Goal: Task Accomplishment & Management: Complete application form

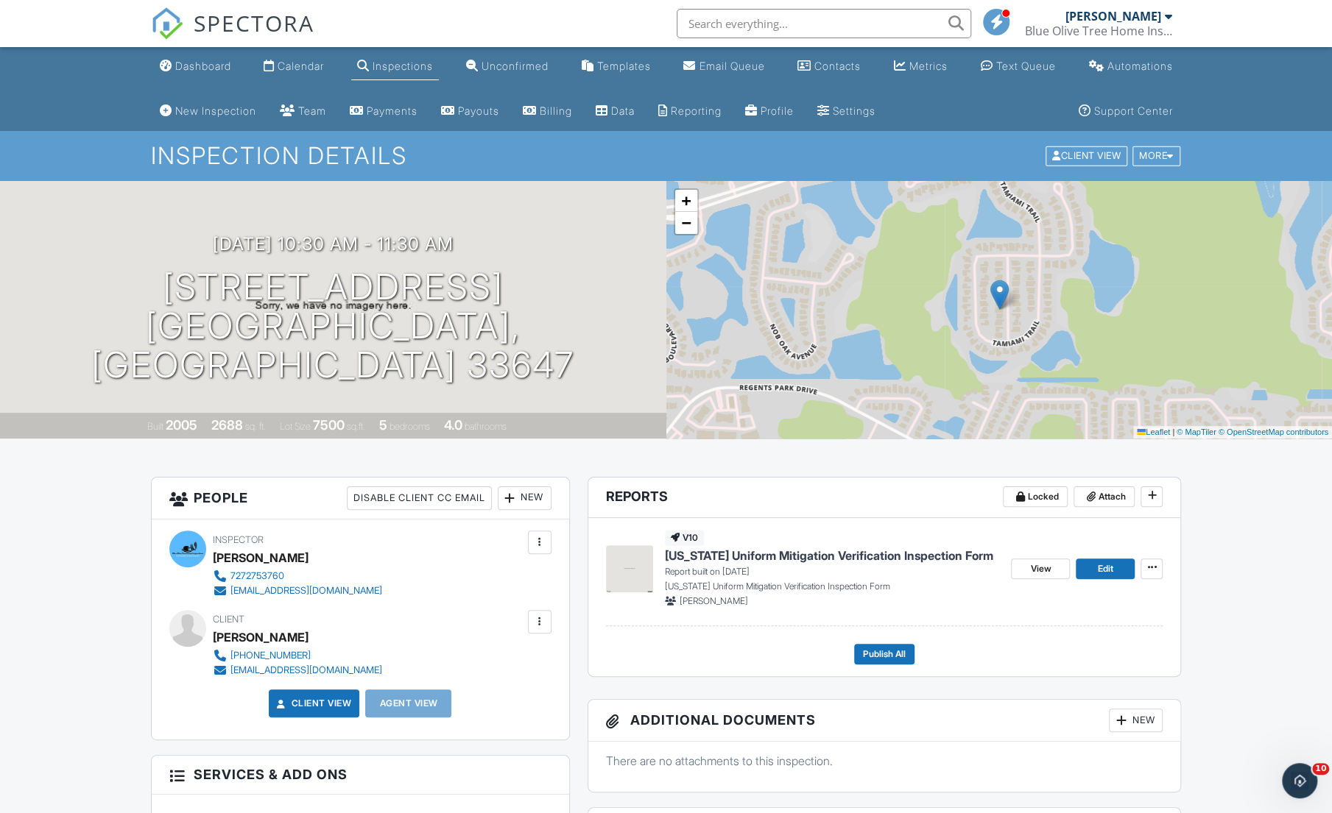
click at [199, 73] on link "Dashboard" at bounding box center [195, 66] width 83 height 27
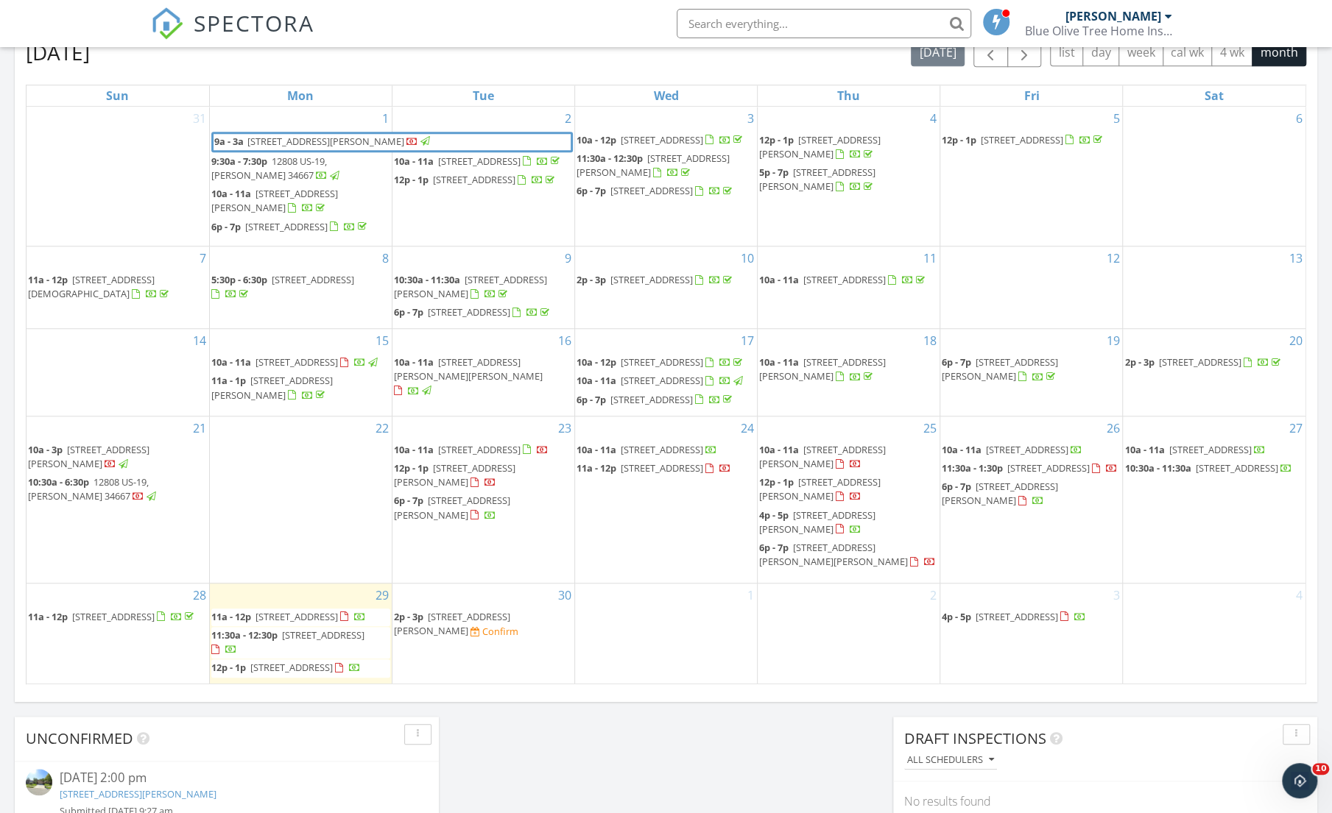
scroll to position [730, 0]
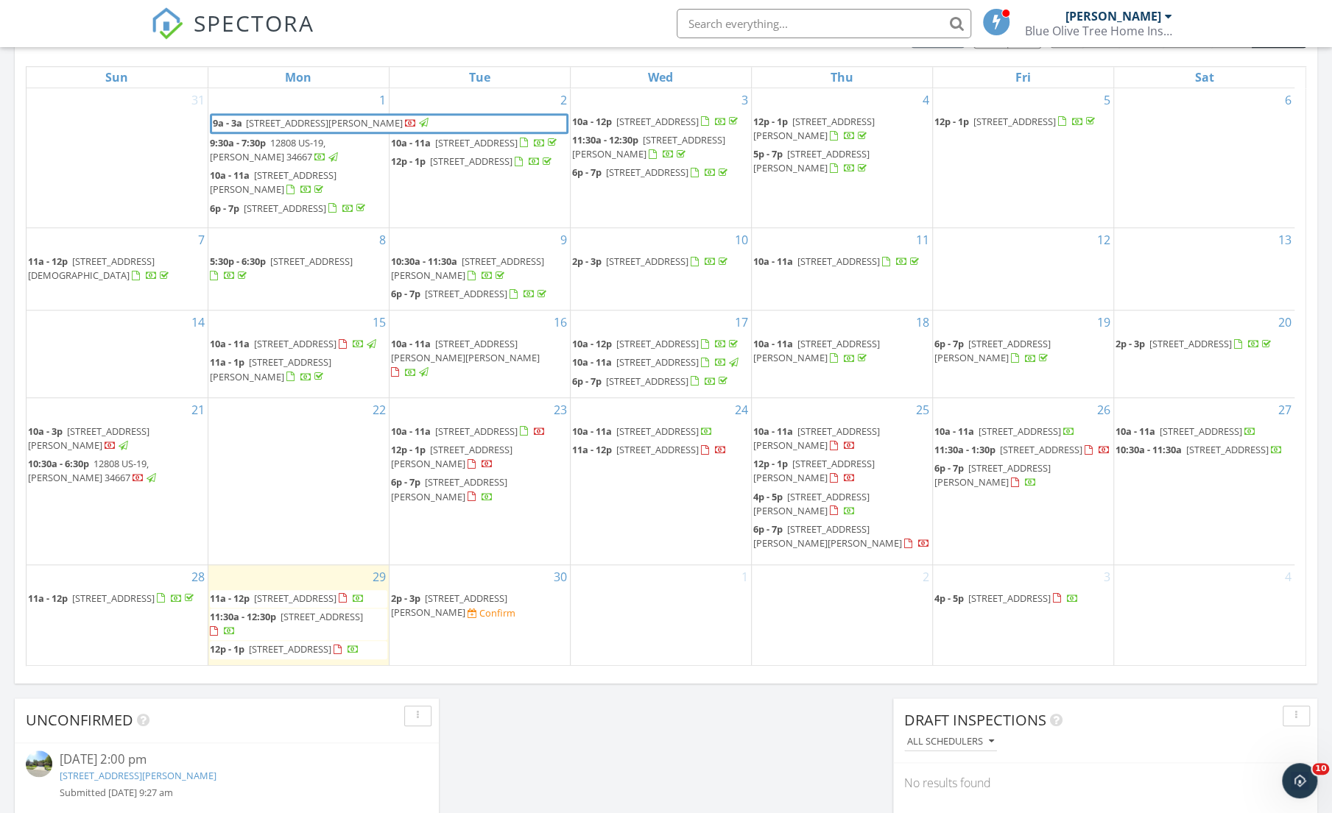
click at [836, 550] on span "4237 Sandy Shores Dr, Lutz 33558" at bounding box center [827, 536] width 149 height 27
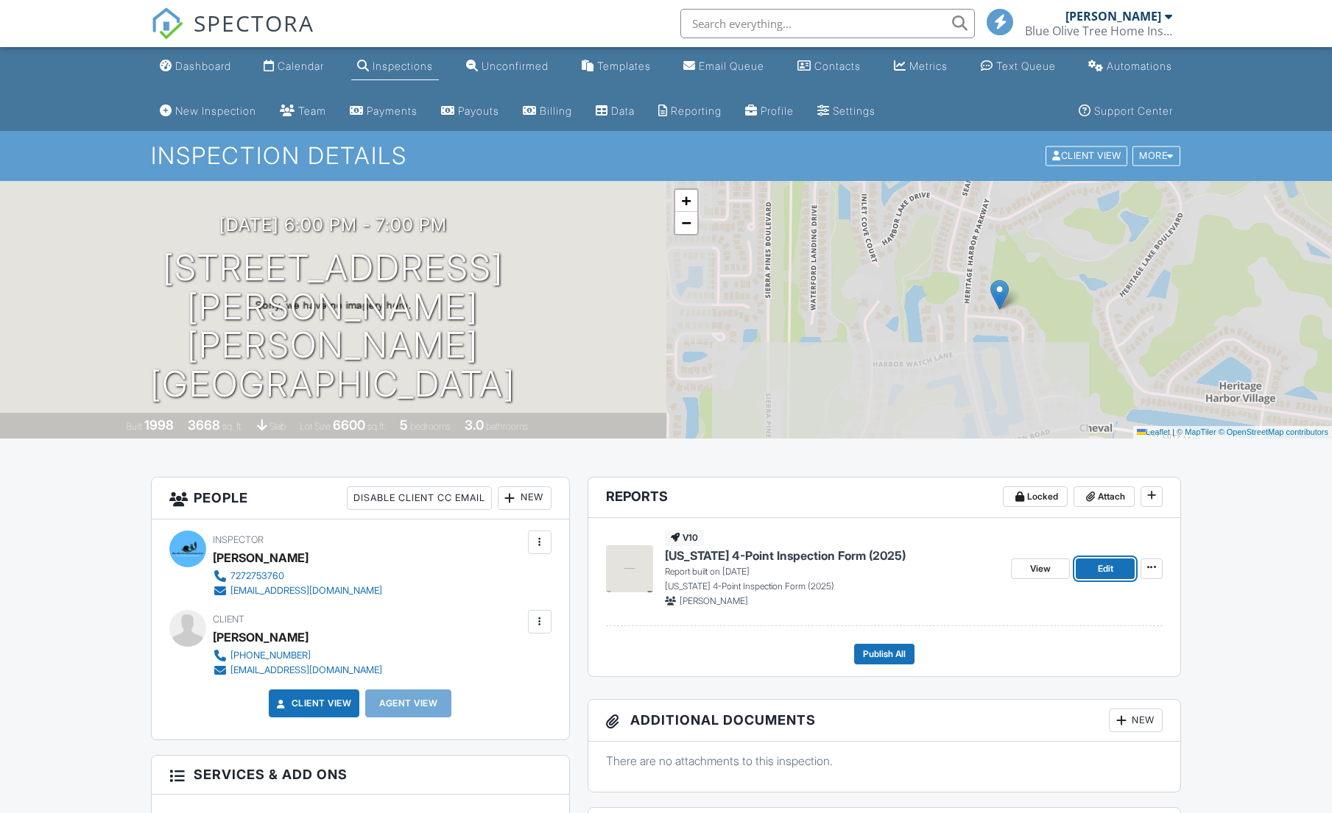
click at [1088, 573] on link "Edit" at bounding box center [1104, 569] width 59 height 21
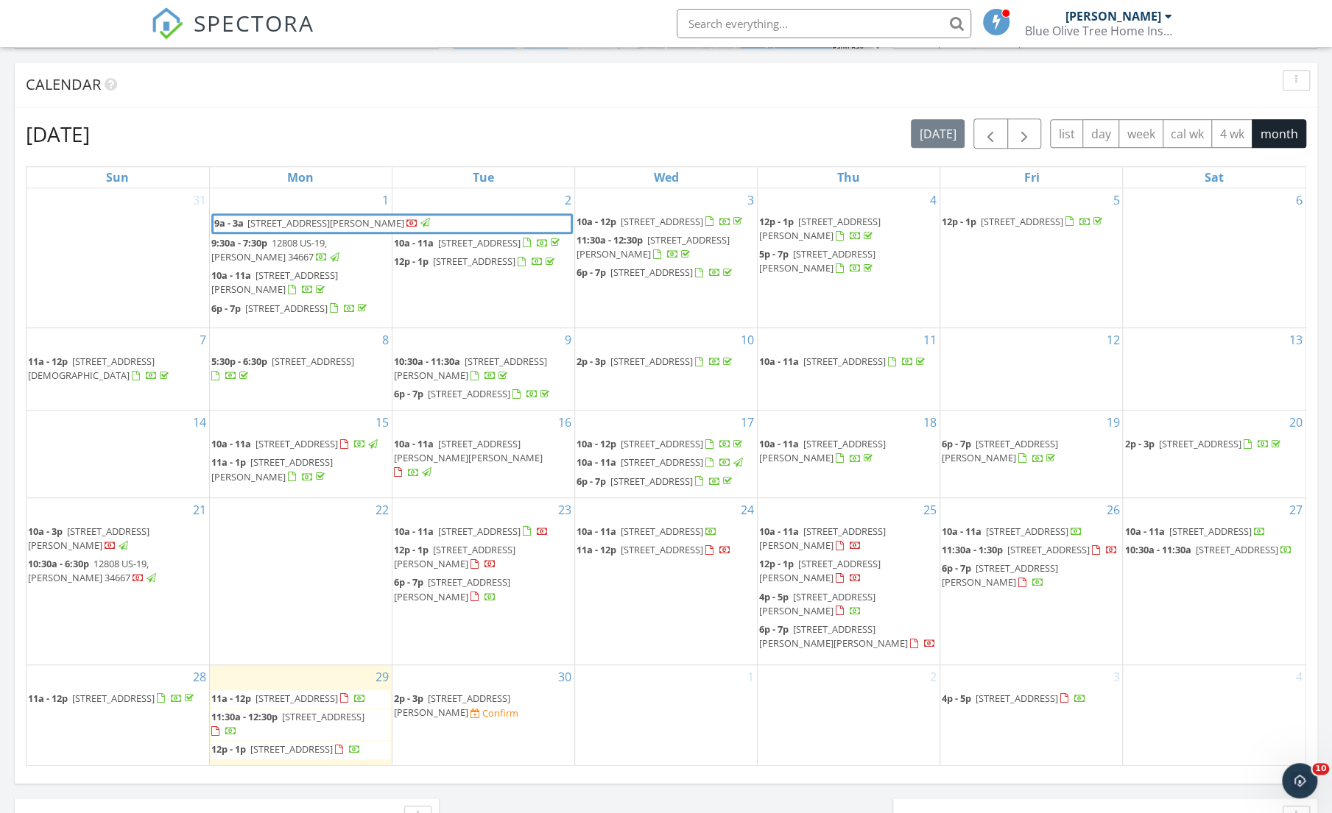
scroll to position [713, 0]
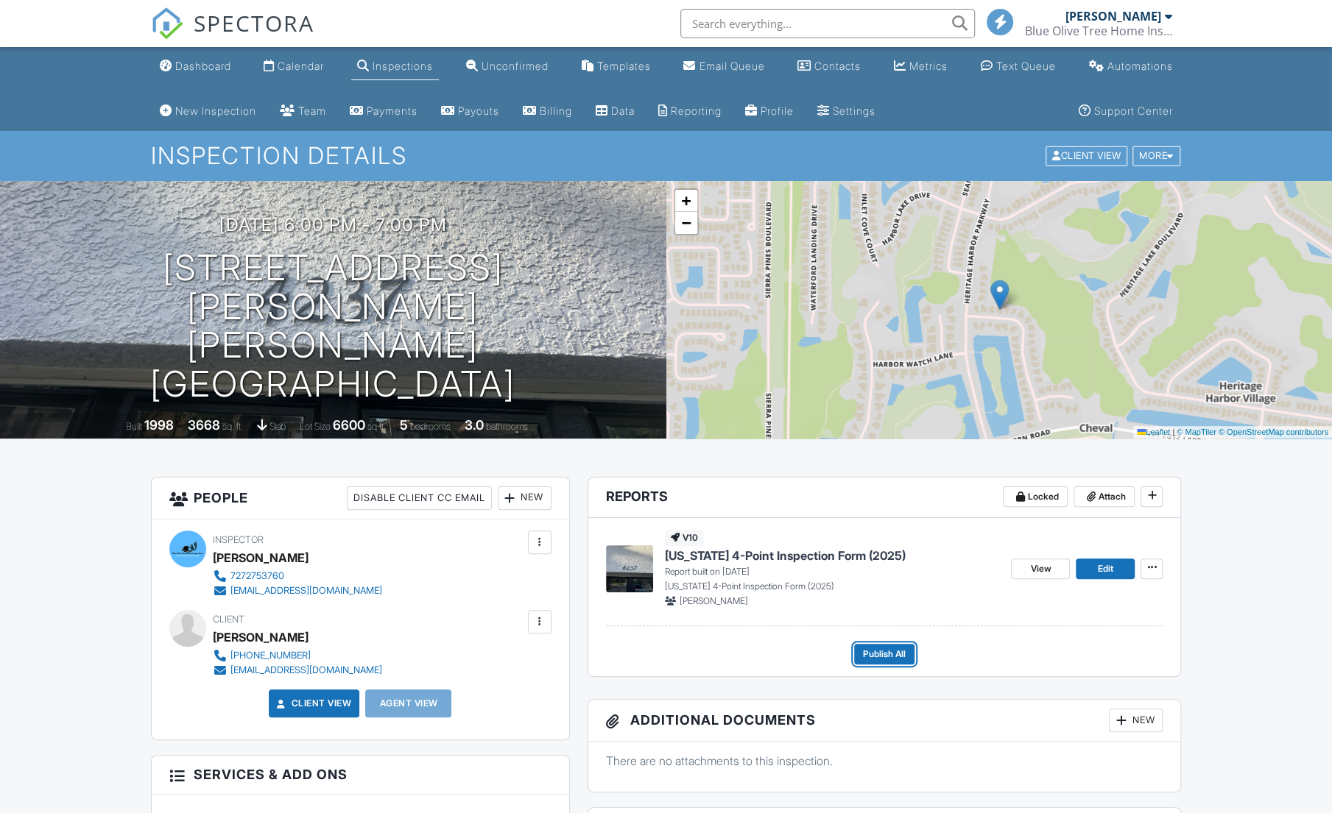
click at [882, 648] on span "Publish All" at bounding box center [884, 654] width 43 height 15
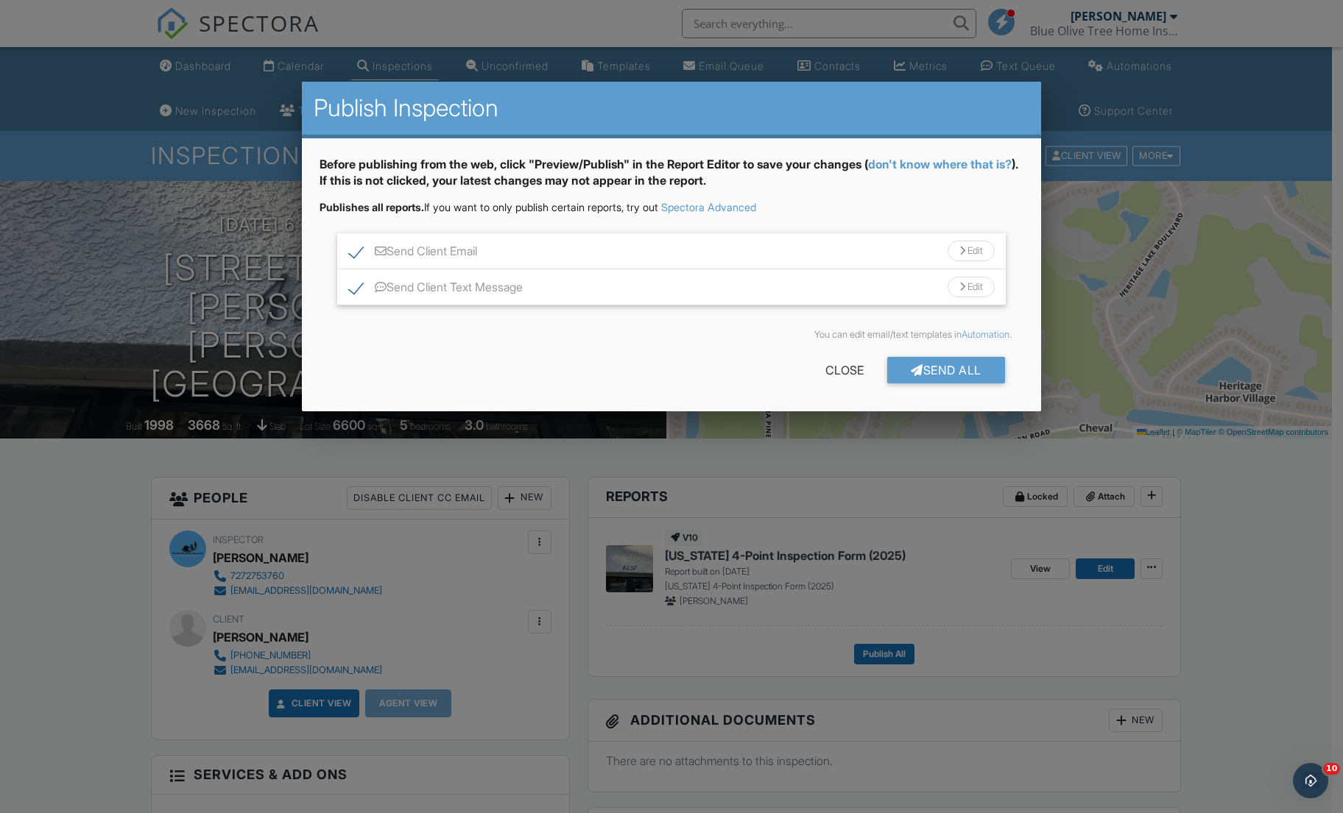
click at [920, 377] on div "Send All" at bounding box center [946, 370] width 118 height 26
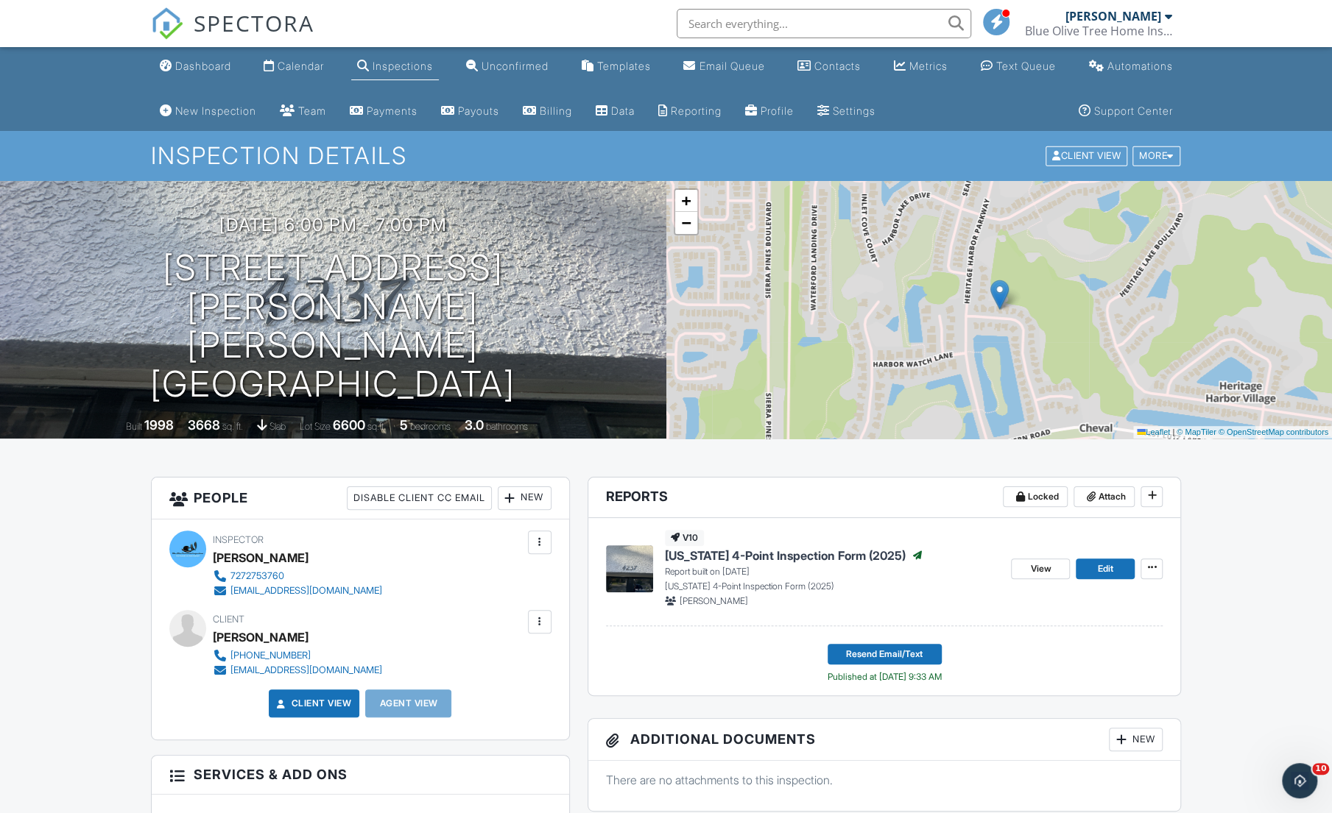
click at [200, 73] on link "Dashboard" at bounding box center [195, 66] width 83 height 27
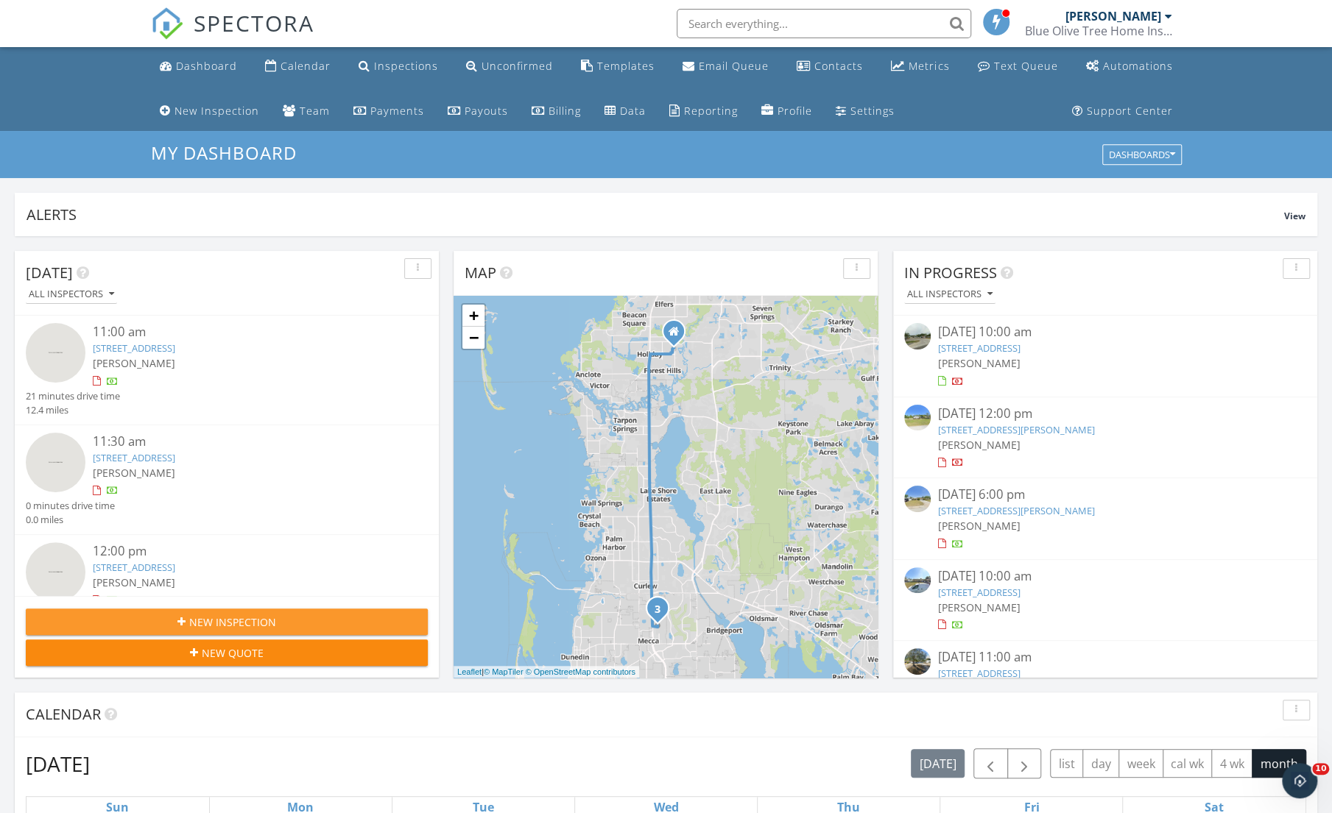
click at [289, 629] on div "New Inspection" at bounding box center [227, 622] width 378 height 15
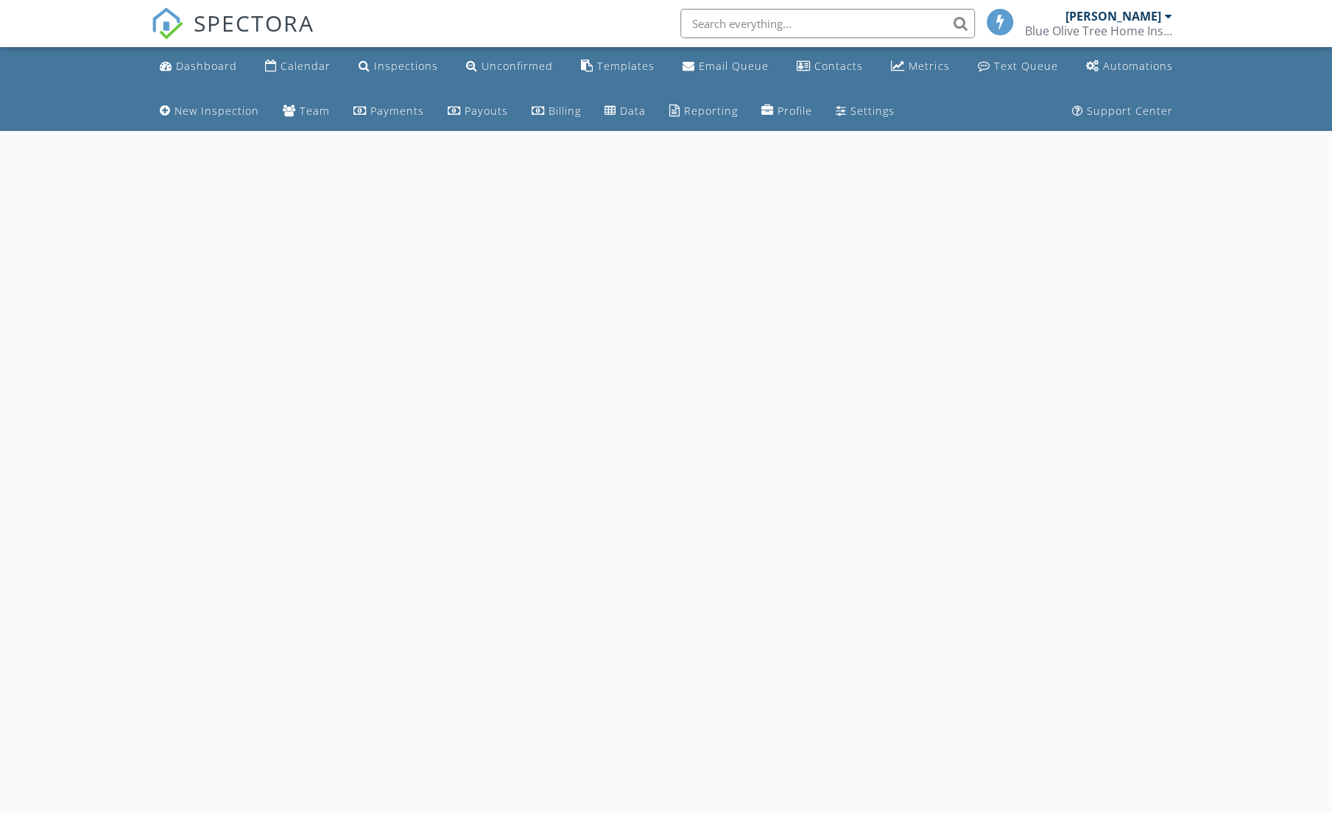
select select "8"
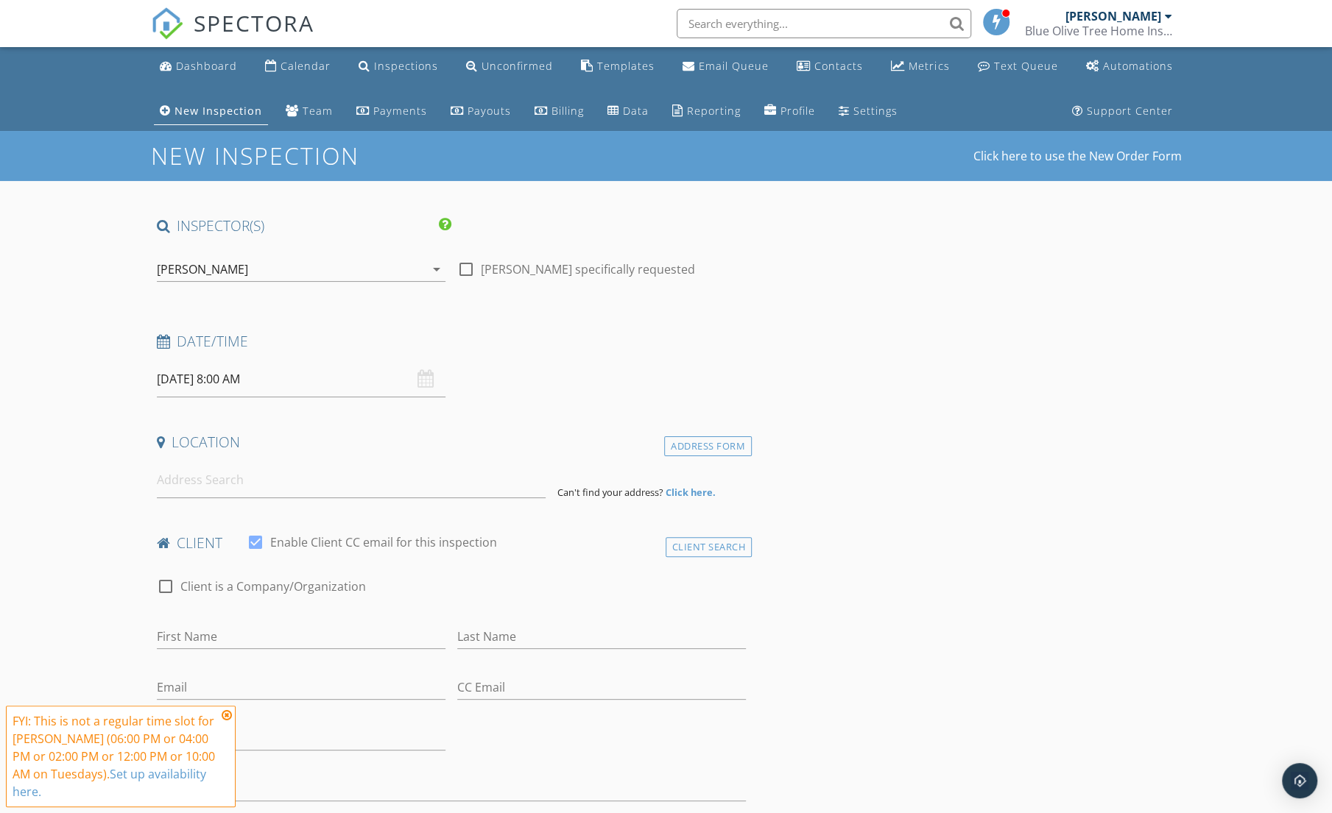
click at [238, 381] on input "[DATE] 8:00 AM" at bounding box center [301, 379] width 289 height 36
type input "[DATE] 8:00 AM"
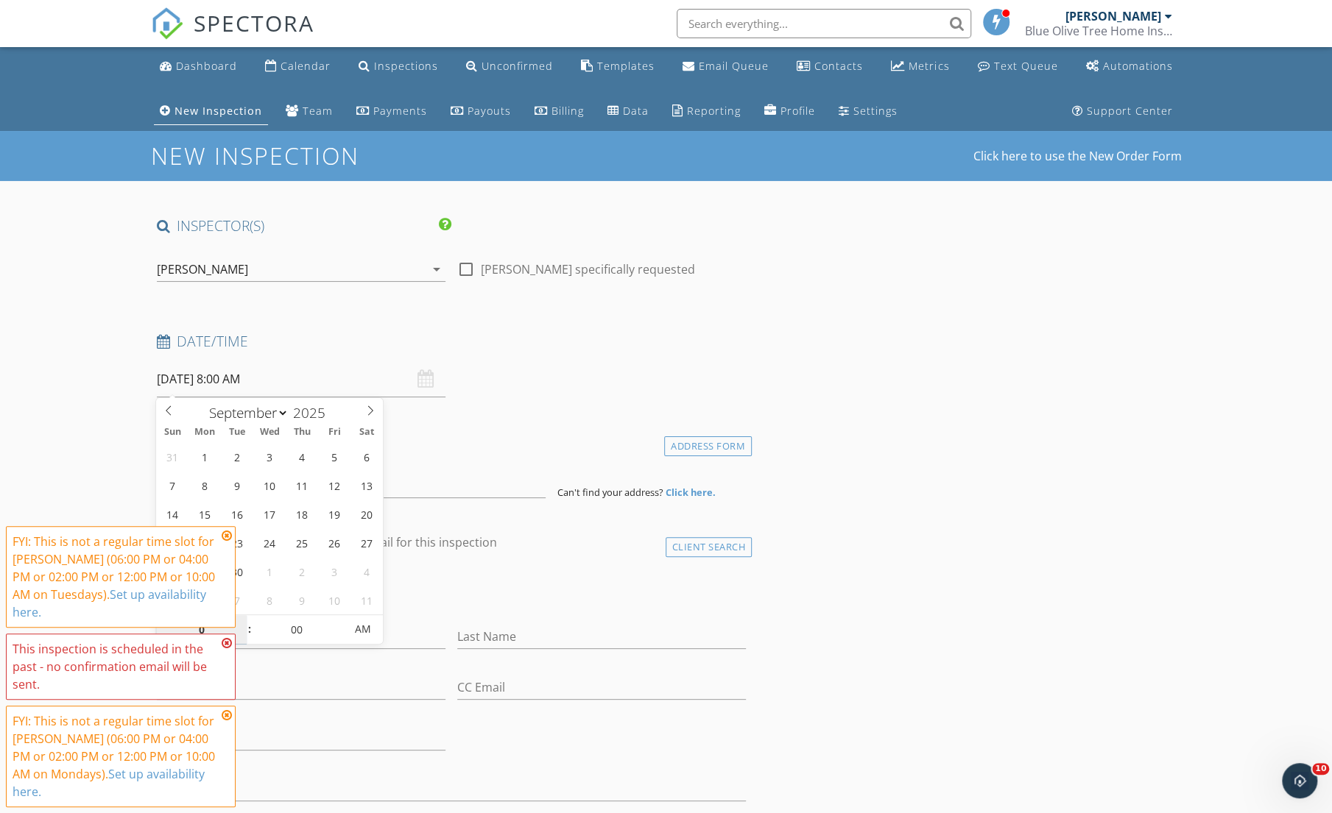
type input "06"
type input "[DATE] 6:00 PM"
click at [368, 623] on span "AM" at bounding box center [362, 629] width 40 height 29
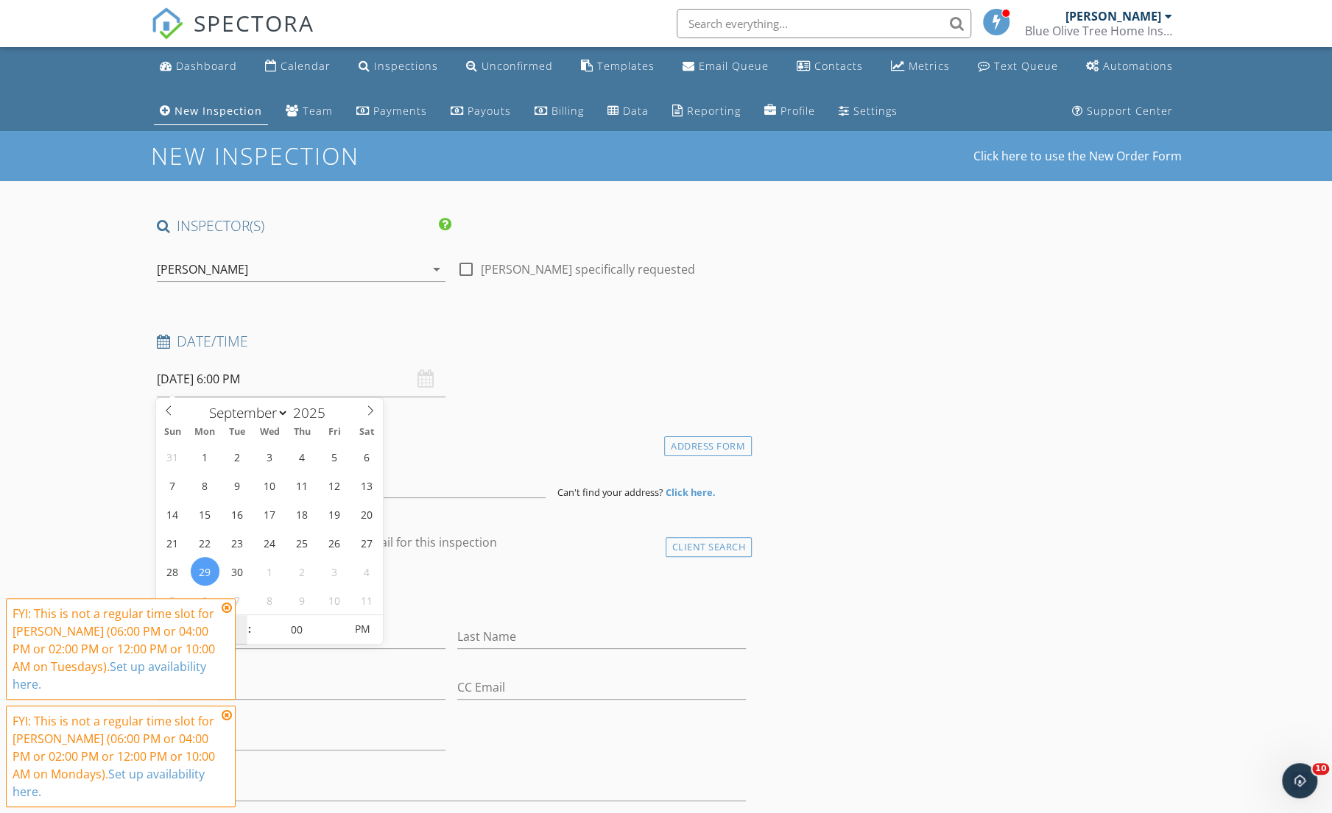
type input "06"
click at [443, 488] on input at bounding box center [351, 480] width 389 height 36
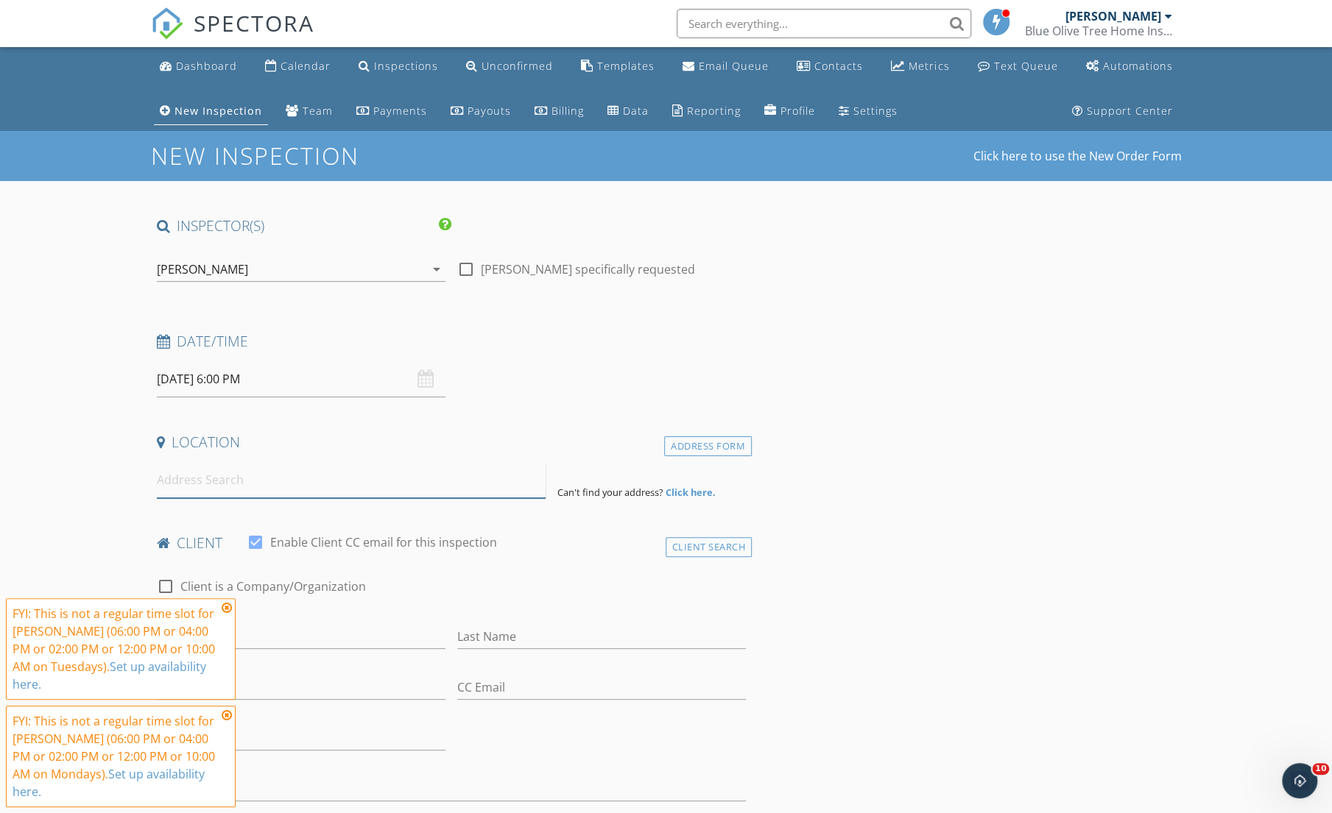
paste input "5969 S Happy Dr Homosassa, FL 34446"
type input "5969 S Happy Dr, Homosassa, FL 34446, USA"
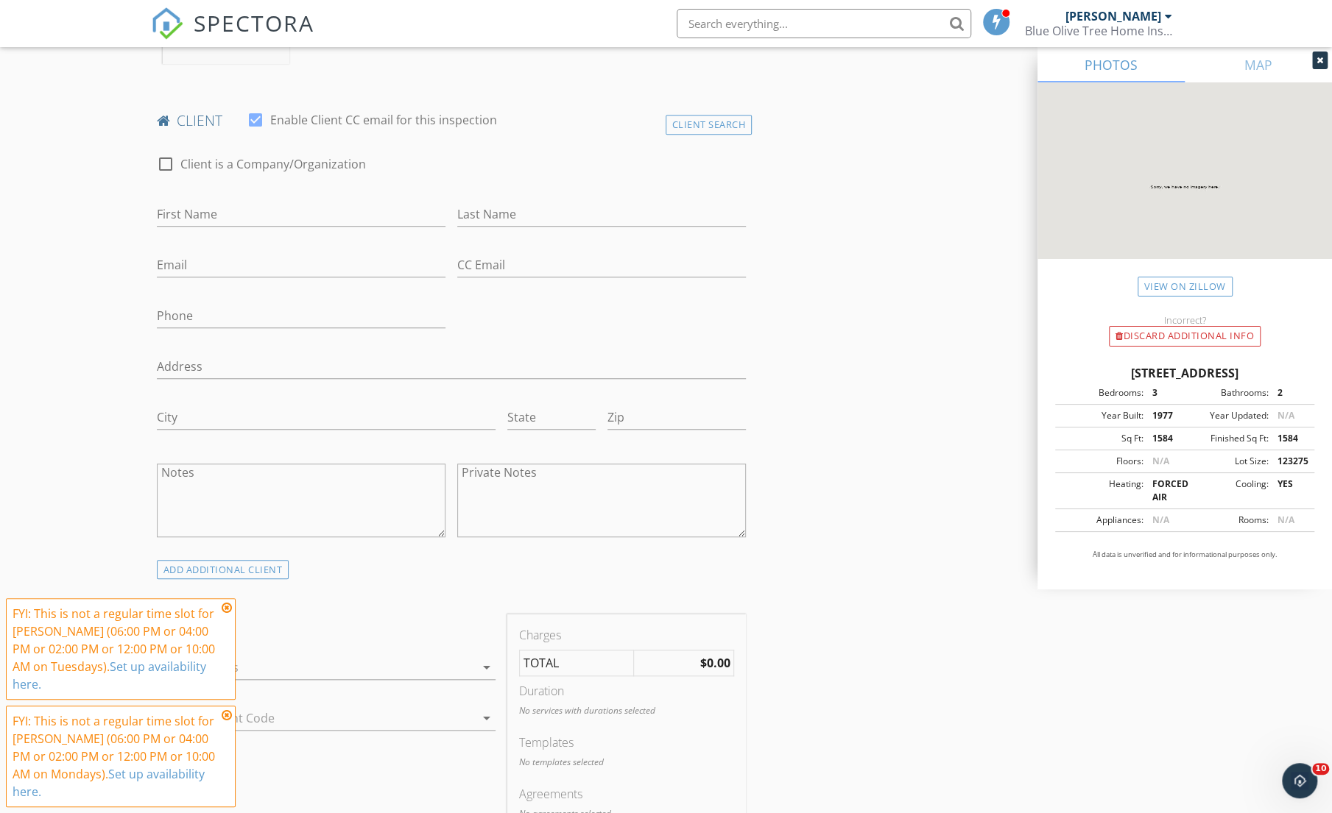
scroll to position [718, 0]
drag, startPoint x: 190, startPoint y: 308, endPoint x: 190, endPoint y: 336, distance: 27.2
click at [190, 336] on div "Phone" at bounding box center [301, 328] width 289 height 39
paste input "[PHONE_NUMBER]"
type input "[PHONE_NUMBER]"
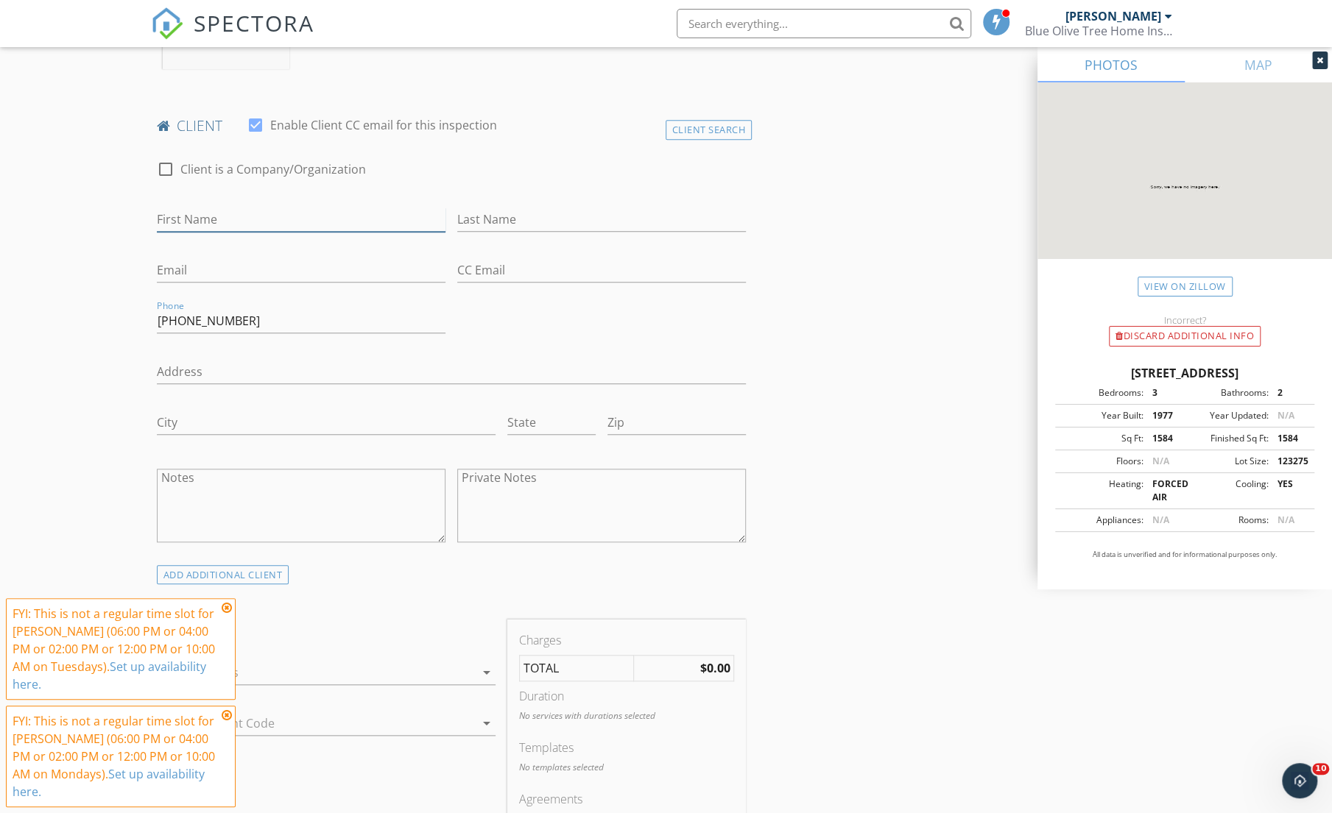
click at [183, 219] on input "First Name" at bounding box center [301, 220] width 289 height 24
paste input "Wanda Adams (352) 587-7522 Wanda.adams1@icloud.com"
drag, startPoint x: 289, startPoint y: 217, endPoint x: 667, endPoint y: 350, distance: 400.9
click at [667, 350] on div "check_box_outline_blank Client is a Company/Organization First Name Wanda Adams…" at bounding box center [451, 355] width 601 height 419
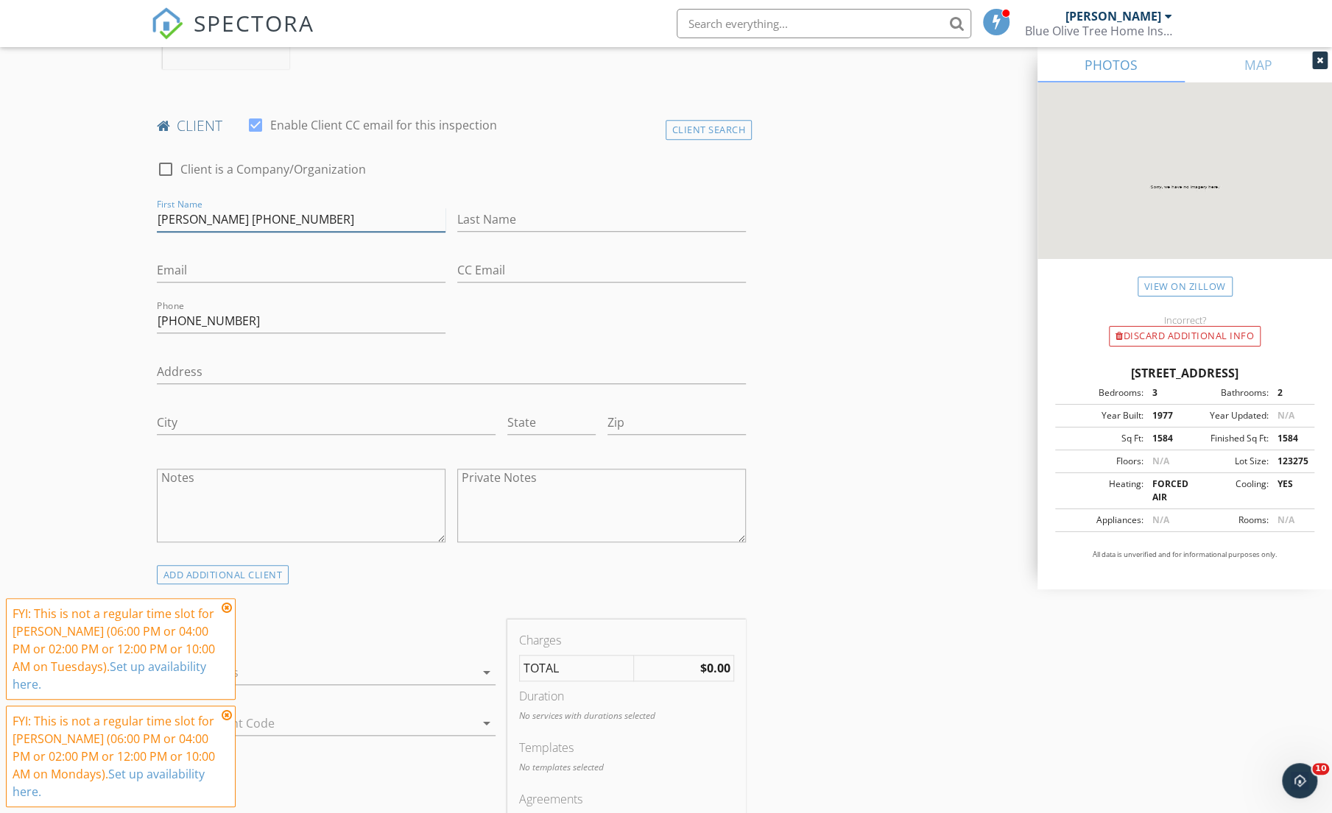
scroll to position [0, 0]
type input "Wanda Adams (352) 587-7522"
click at [300, 267] on input "Email" at bounding box center [301, 270] width 289 height 24
paste input "Wanda.adams1@icloud.com"
type input "Wanda.adams1@icloud.com"
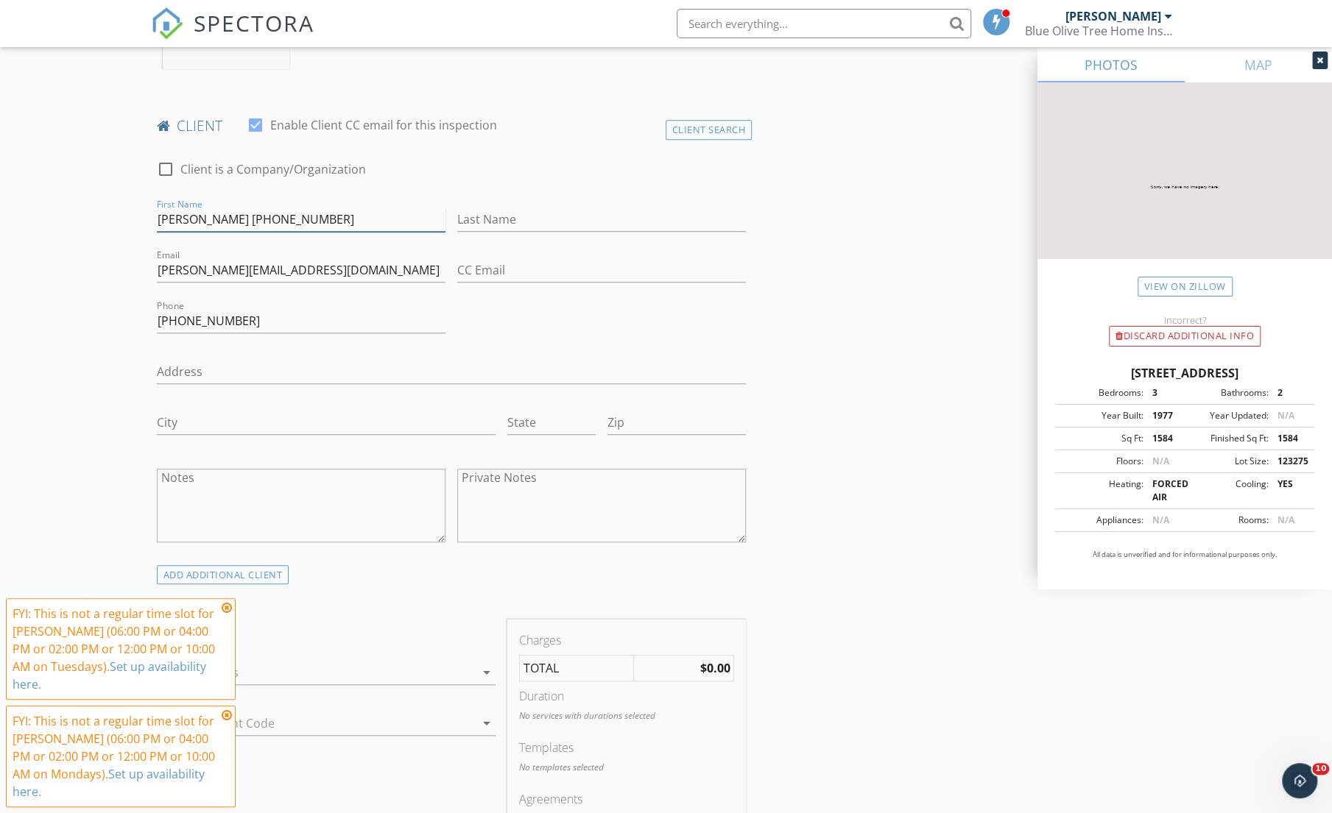
drag, startPoint x: 236, startPoint y: 216, endPoint x: 395, endPoint y: 223, distance: 159.2
click at [395, 223] on input "Wanda Adams (352) 587-7522" at bounding box center [301, 220] width 289 height 24
click at [218, 216] on input "[PERSON_NAME]" at bounding box center [301, 220] width 289 height 24
click at [216, 216] on input "[PERSON_NAME]" at bounding box center [301, 220] width 289 height 24
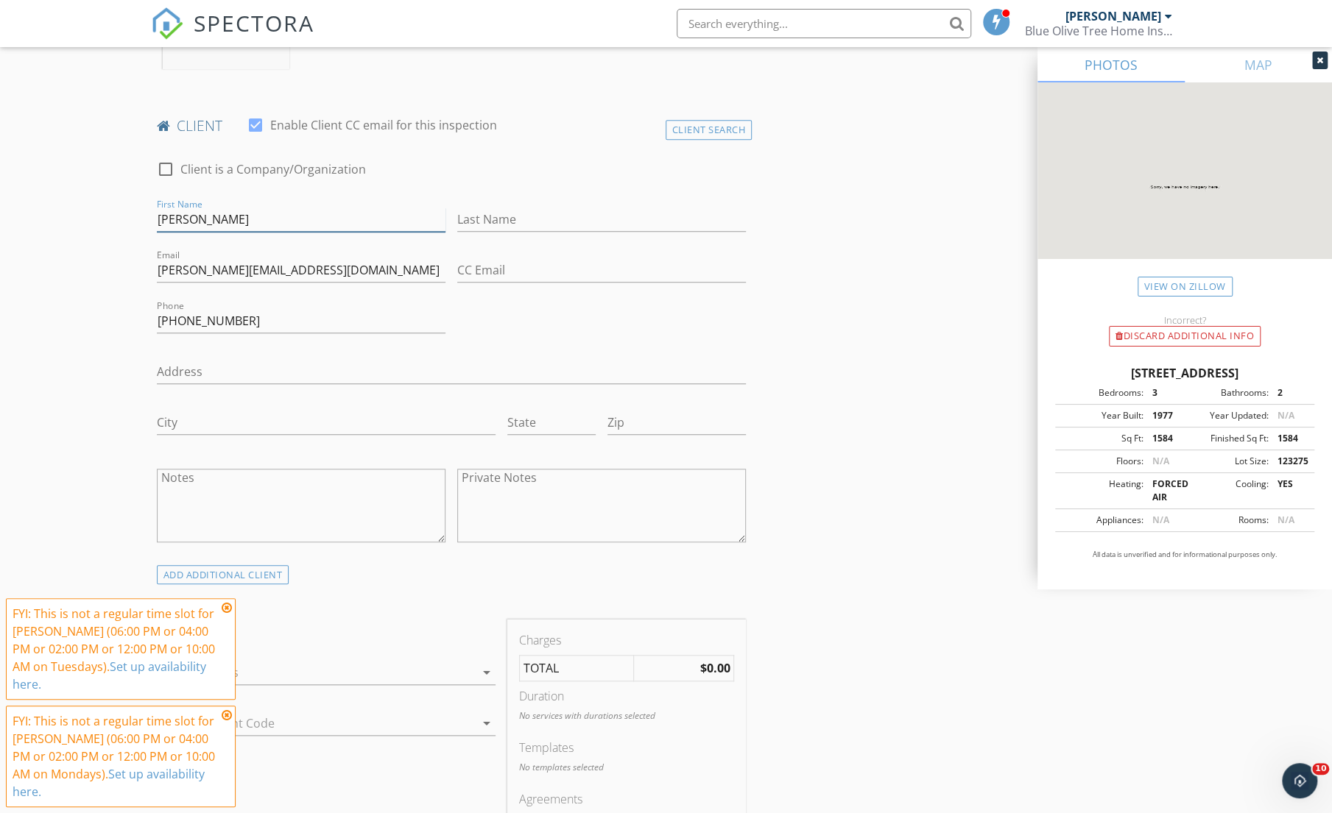
click at [216, 216] on input "[PERSON_NAME]" at bounding box center [301, 220] width 289 height 24
type input "[PERSON_NAME]"
click at [473, 215] on input "Last Name" at bounding box center [601, 220] width 289 height 24
paste input "[PERSON_NAME]"
type input "[PERSON_NAME]"
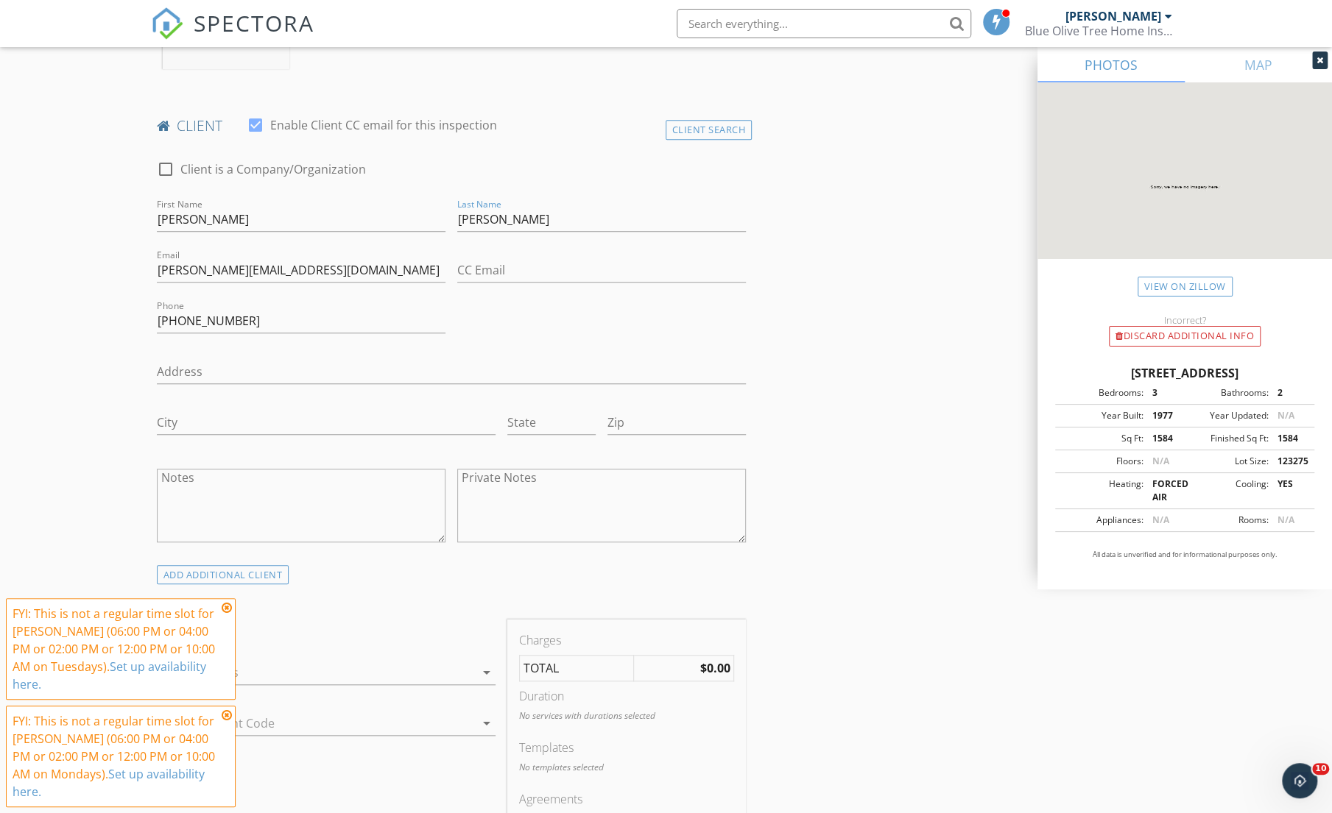
click at [513, 326] on div "check_box_outline_blank Client is a Company/Organization First Name Wanda Last …" at bounding box center [451, 355] width 601 height 419
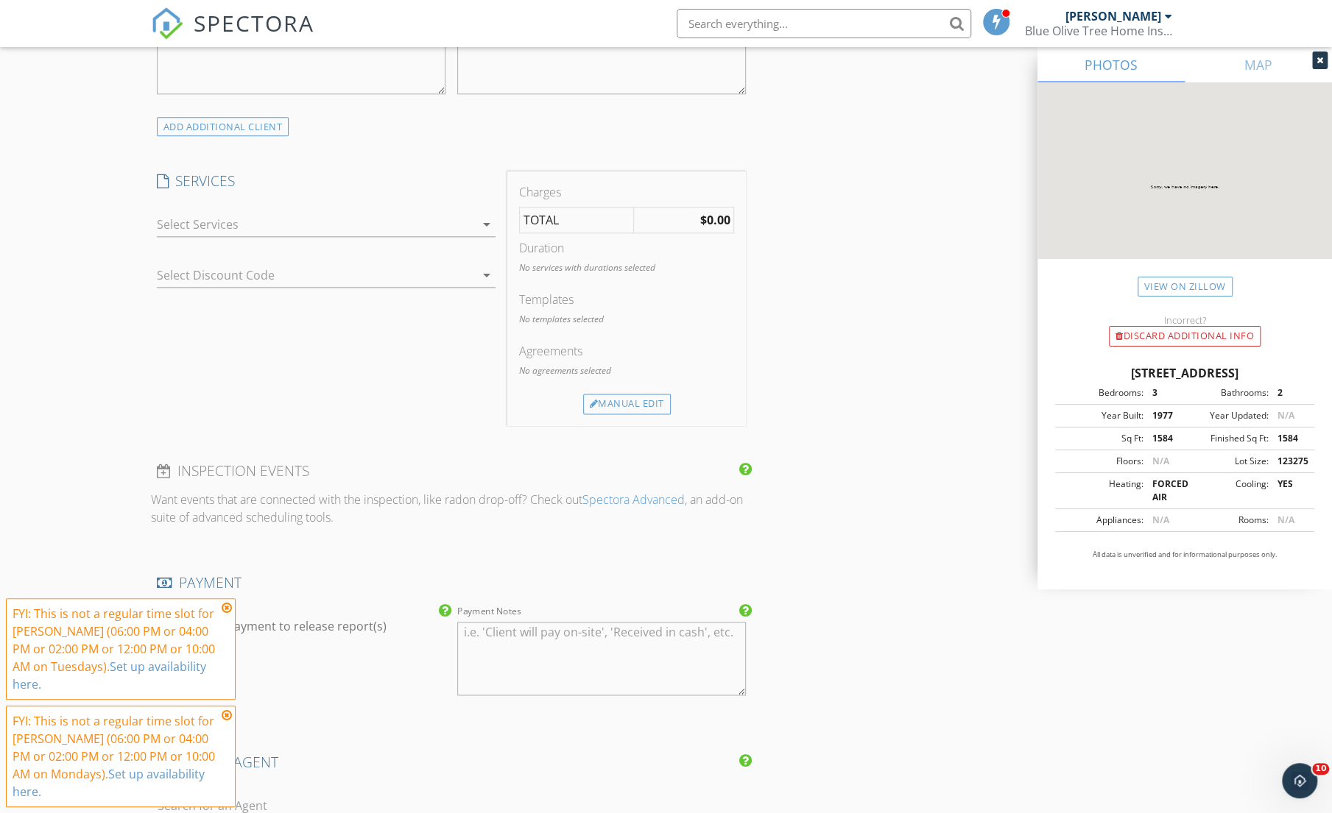
scroll to position [1172, 0]
click at [431, 216] on div at bounding box center [316, 220] width 318 height 24
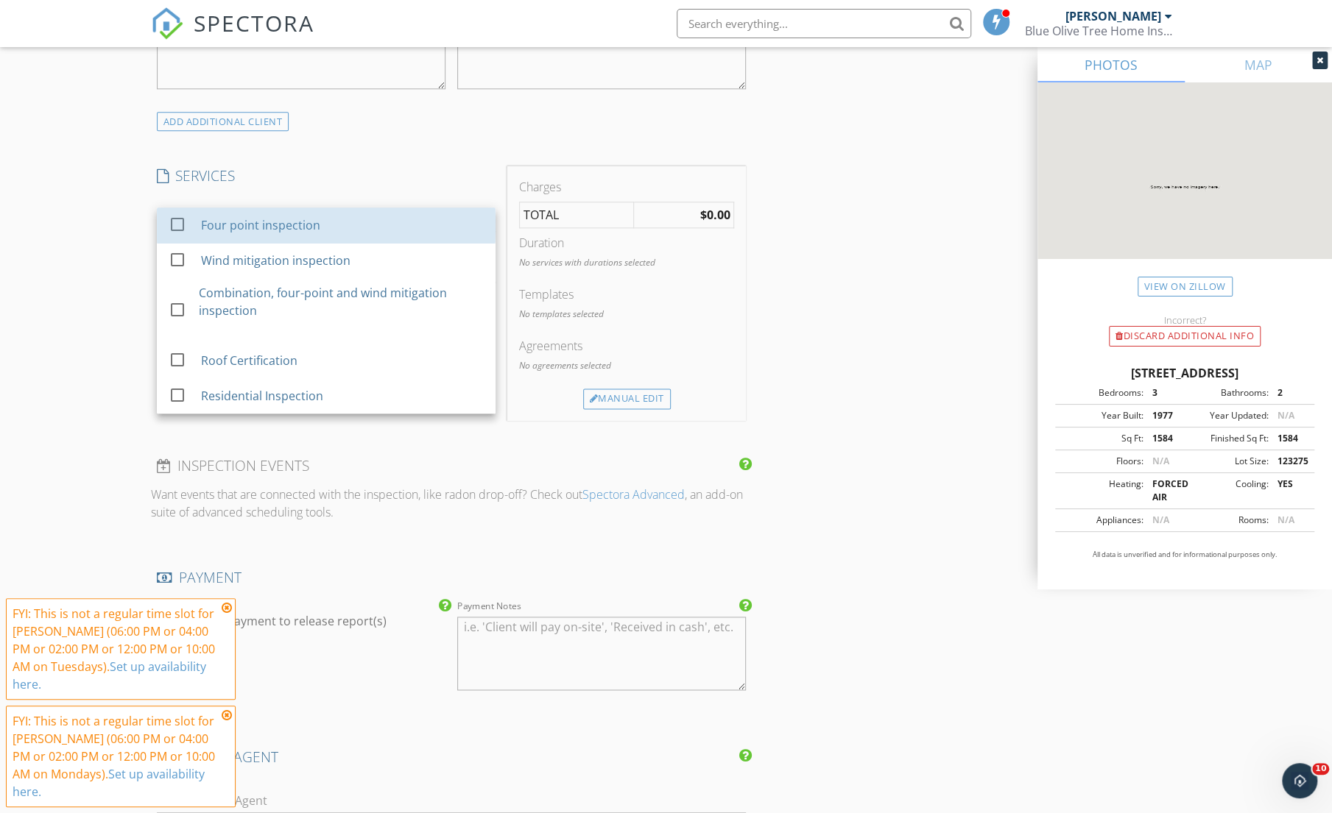
click at [431, 216] on div "Four point inspection" at bounding box center [341, 225] width 283 height 29
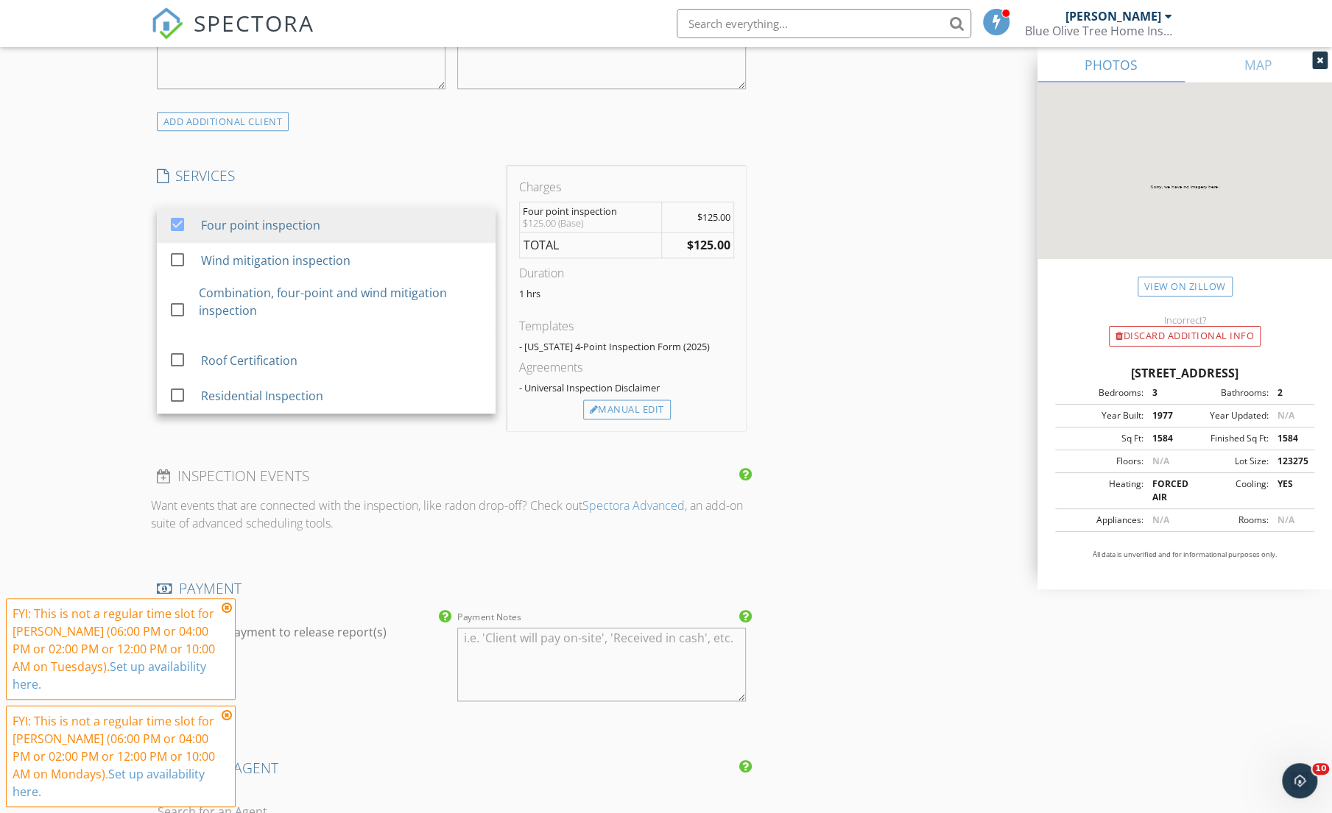
click at [406, 166] on h4 "SERVICES" at bounding box center [326, 175] width 339 height 19
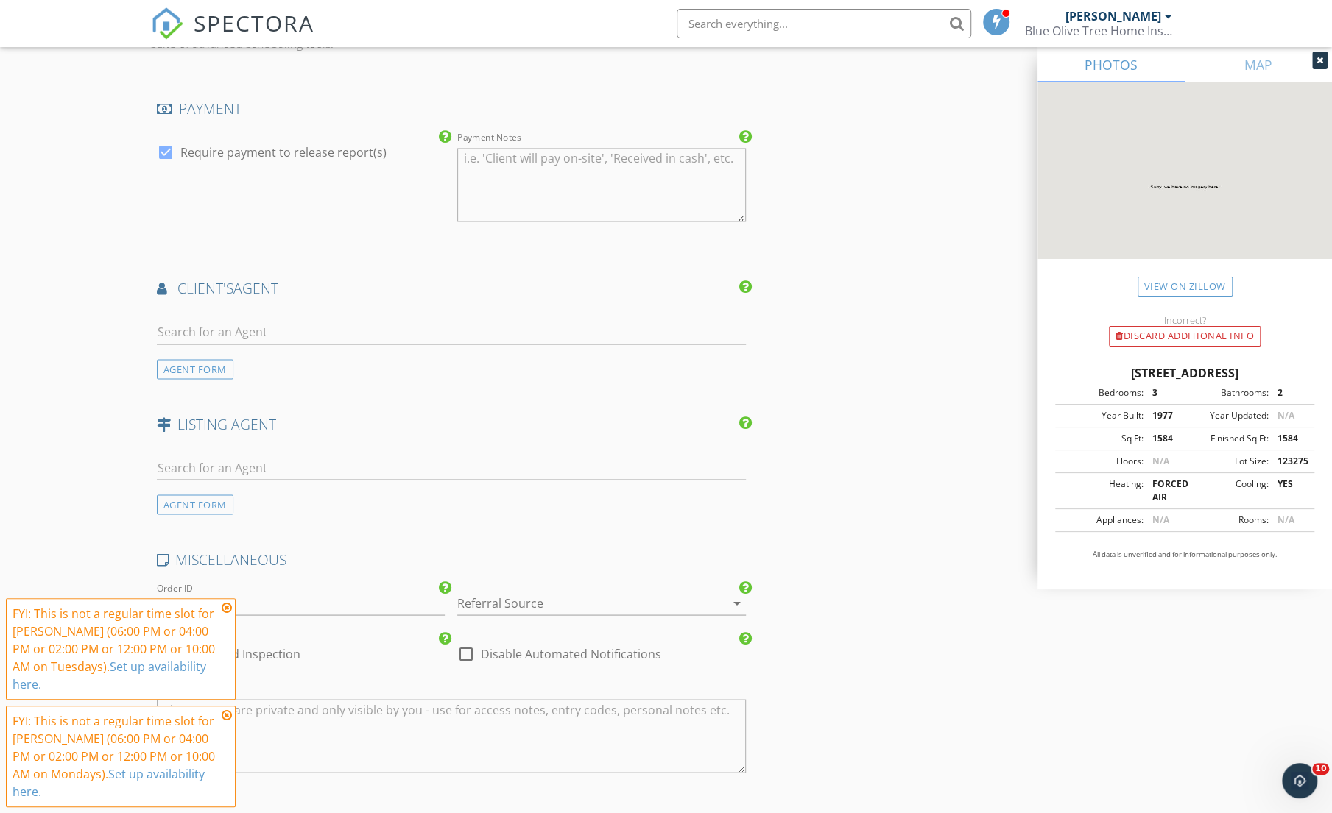
scroll to position [1653, 0]
click at [178, 321] on input "text" at bounding box center [452, 331] width 590 height 24
paste input "[EMAIL_ADDRESS][DOMAIN_NAME]"
type input "[EMAIL_ADDRESS][DOMAIN_NAME]"
click at [214, 354] on div "A [PERSON_NAME]" at bounding box center [250, 363] width 102 height 18
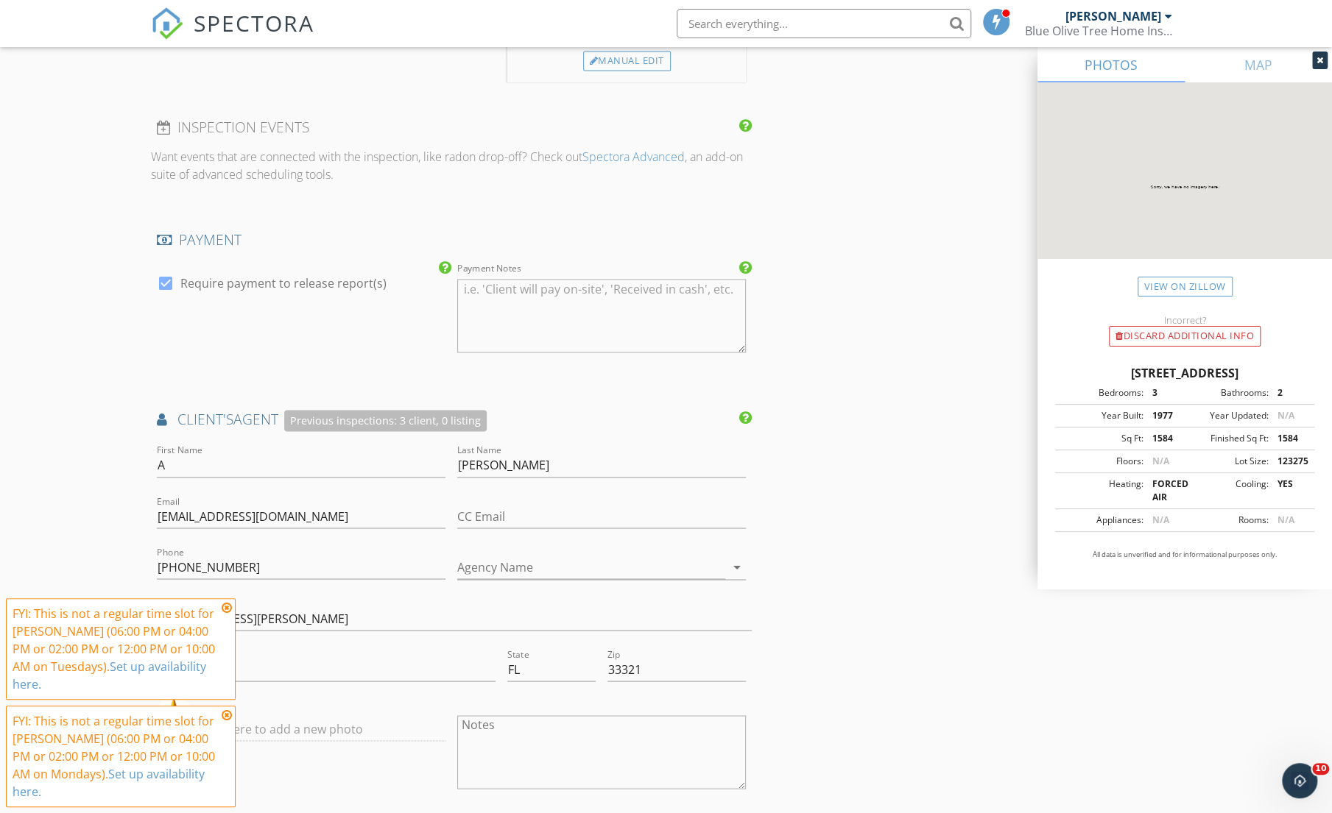
scroll to position [2329, 0]
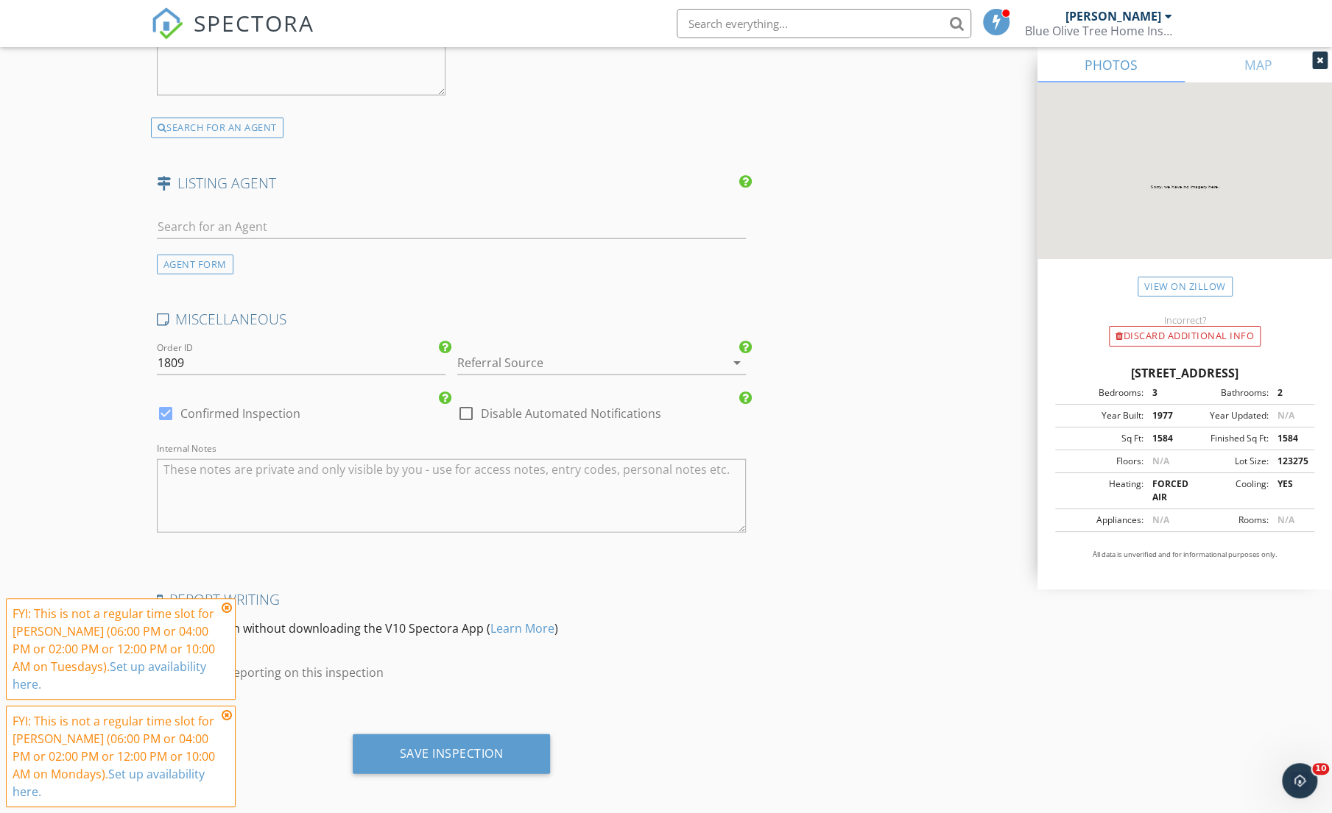
click at [502, 746] on div "Save Inspection" at bounding box center [452, 753] width 104 height 15
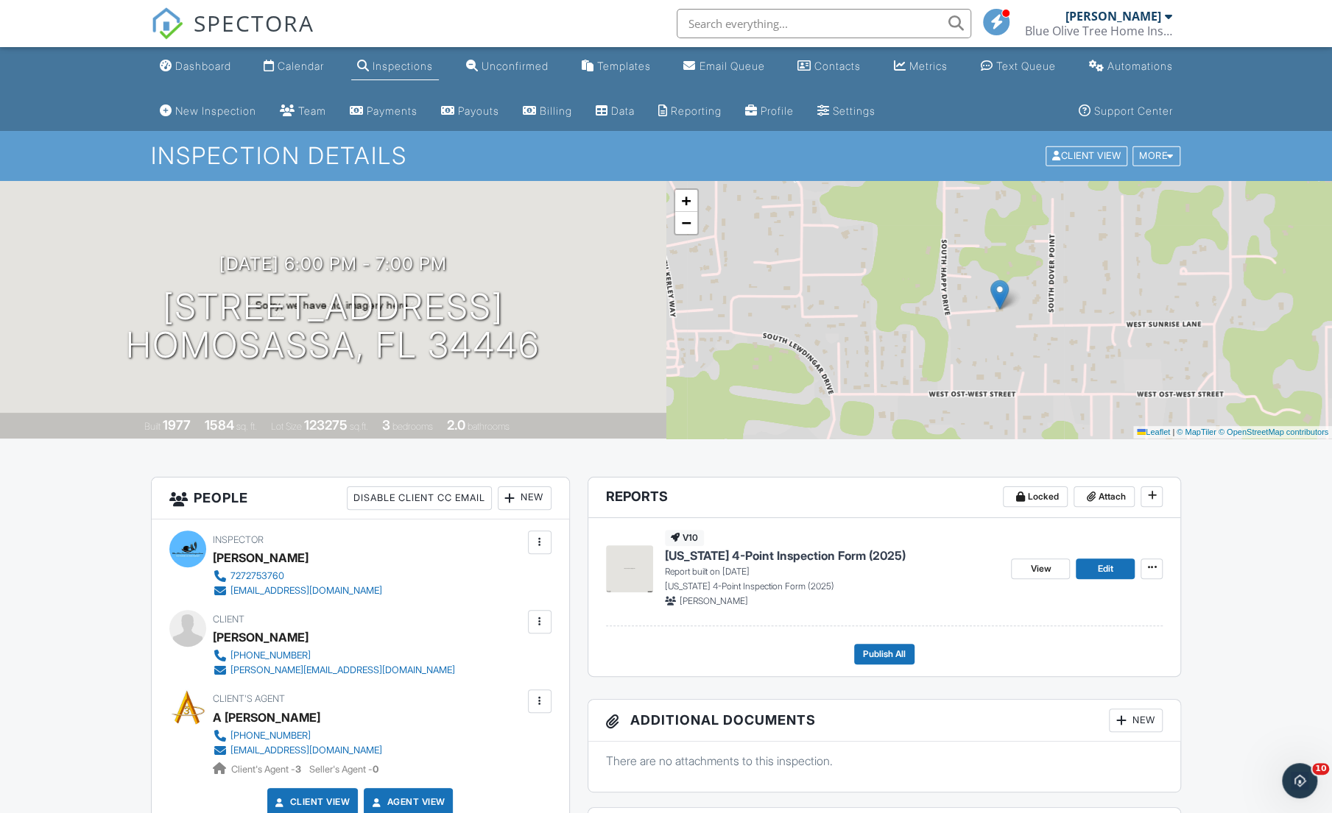
click at [188, 66] on div "Dashboard" at bounding box center [203, 66] width 56 height 13
